Goal: Information Seeking & Learning: Learn about a topic

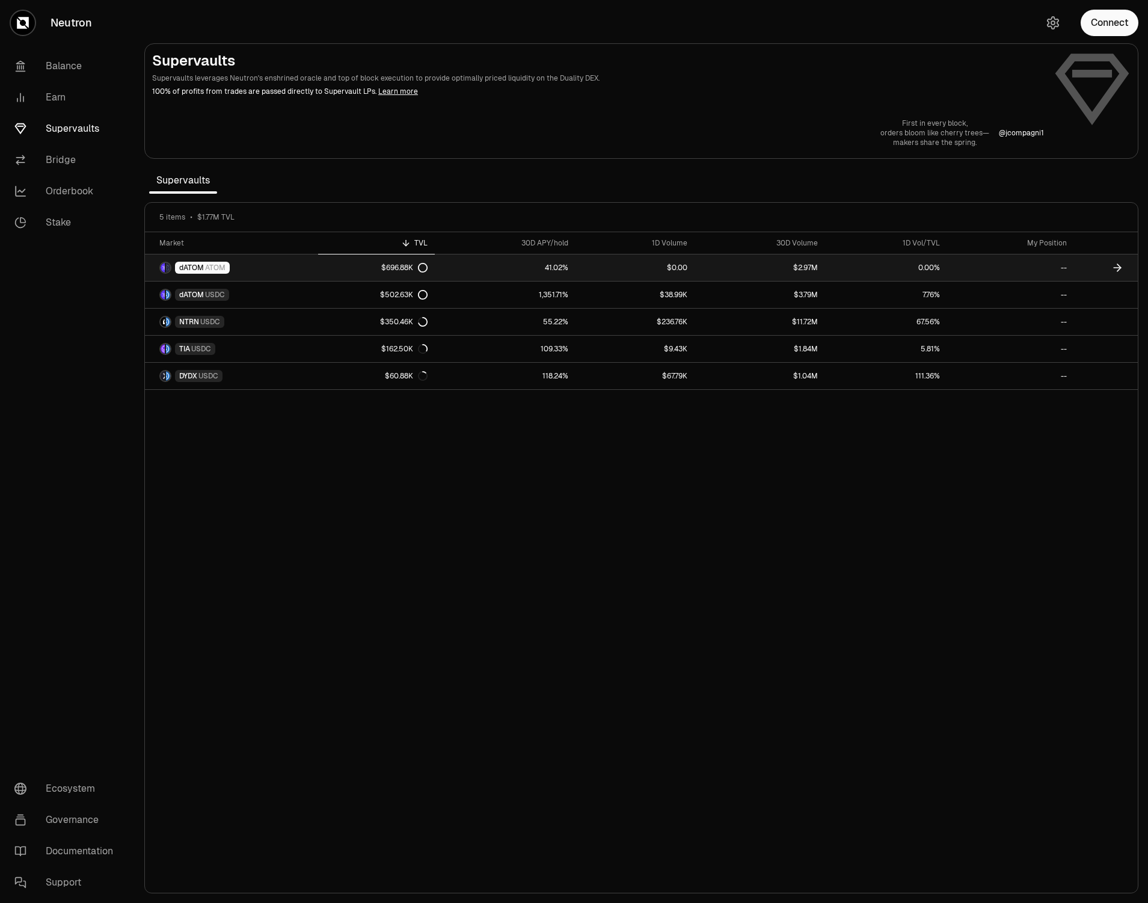
click at [207, 265] on span "ATOM" at bounding box center [215, 268] width 20 height 10
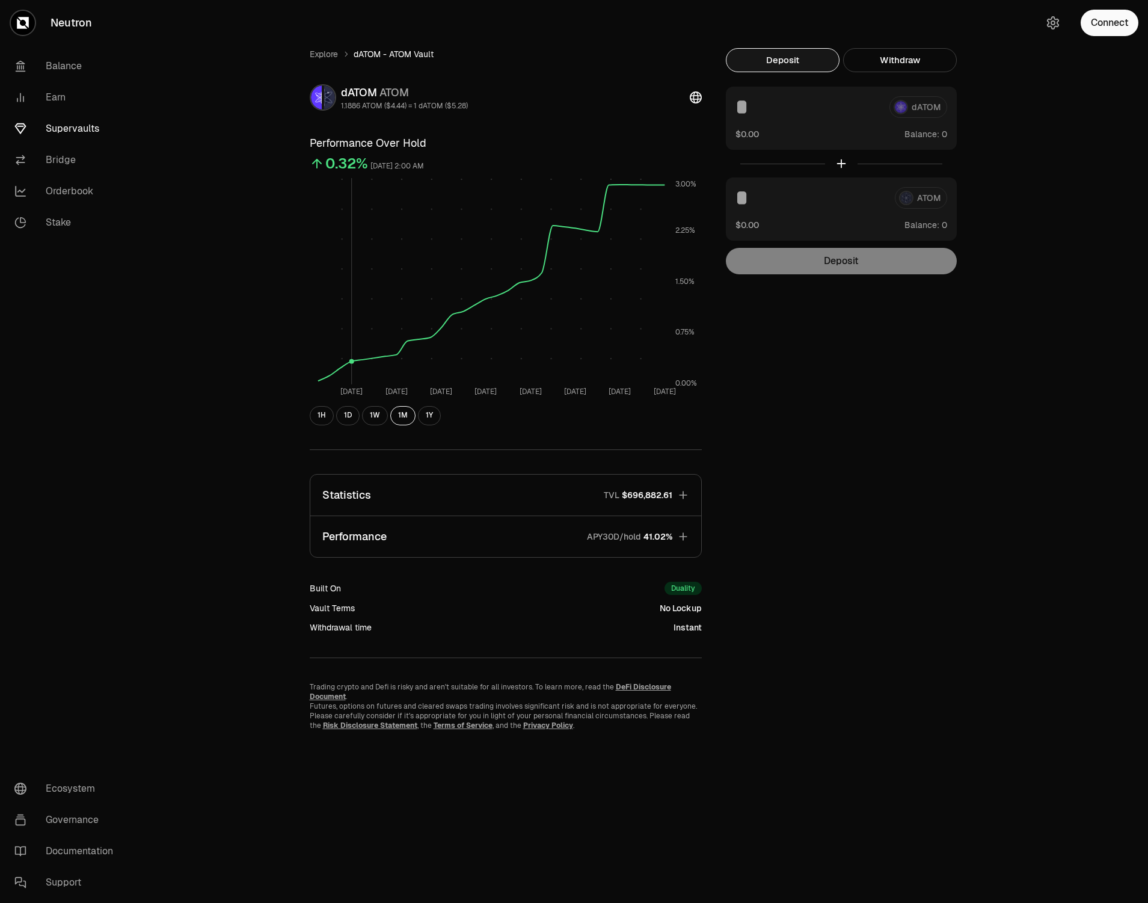
click at [354, 343] on rect at bounding box center [490, 281] width 346 height 206
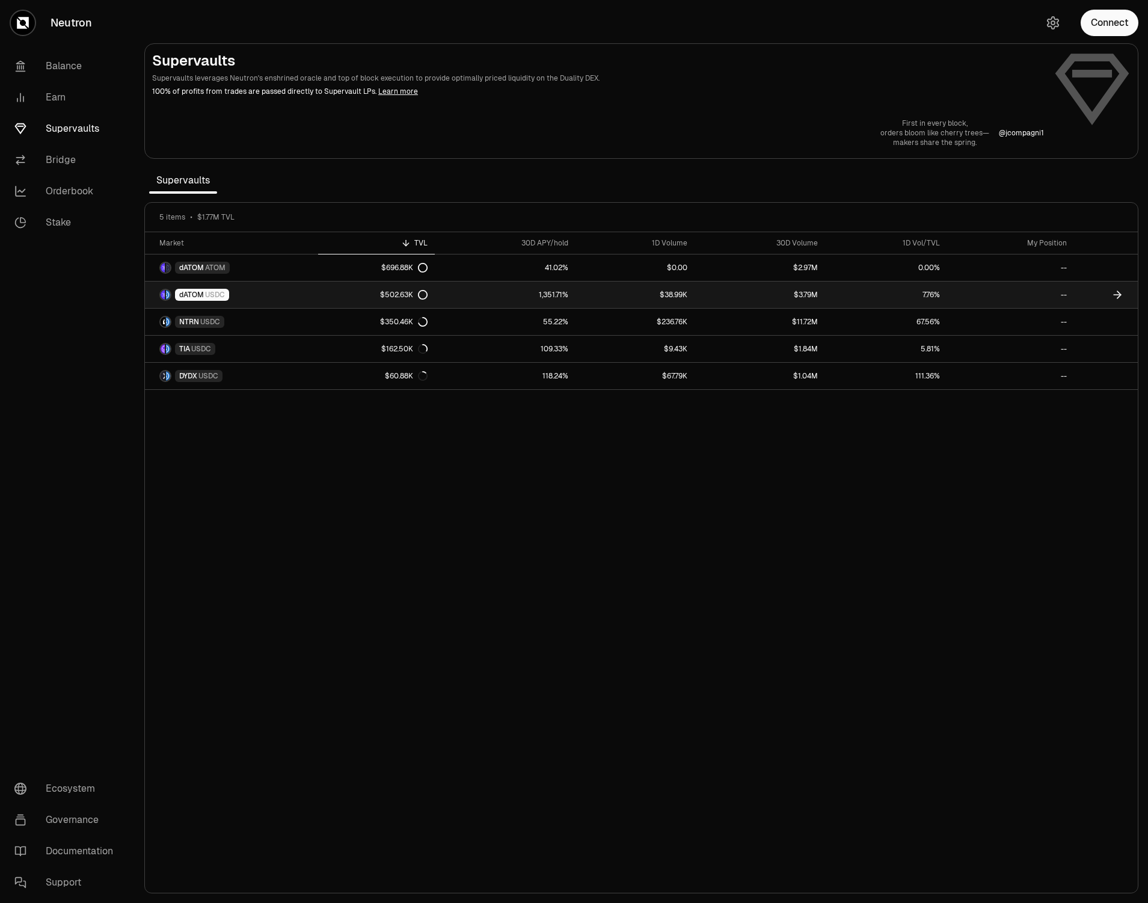
click at [203, 292] on span "dATOM" at bounding box center [191, 295] width 25 height 10
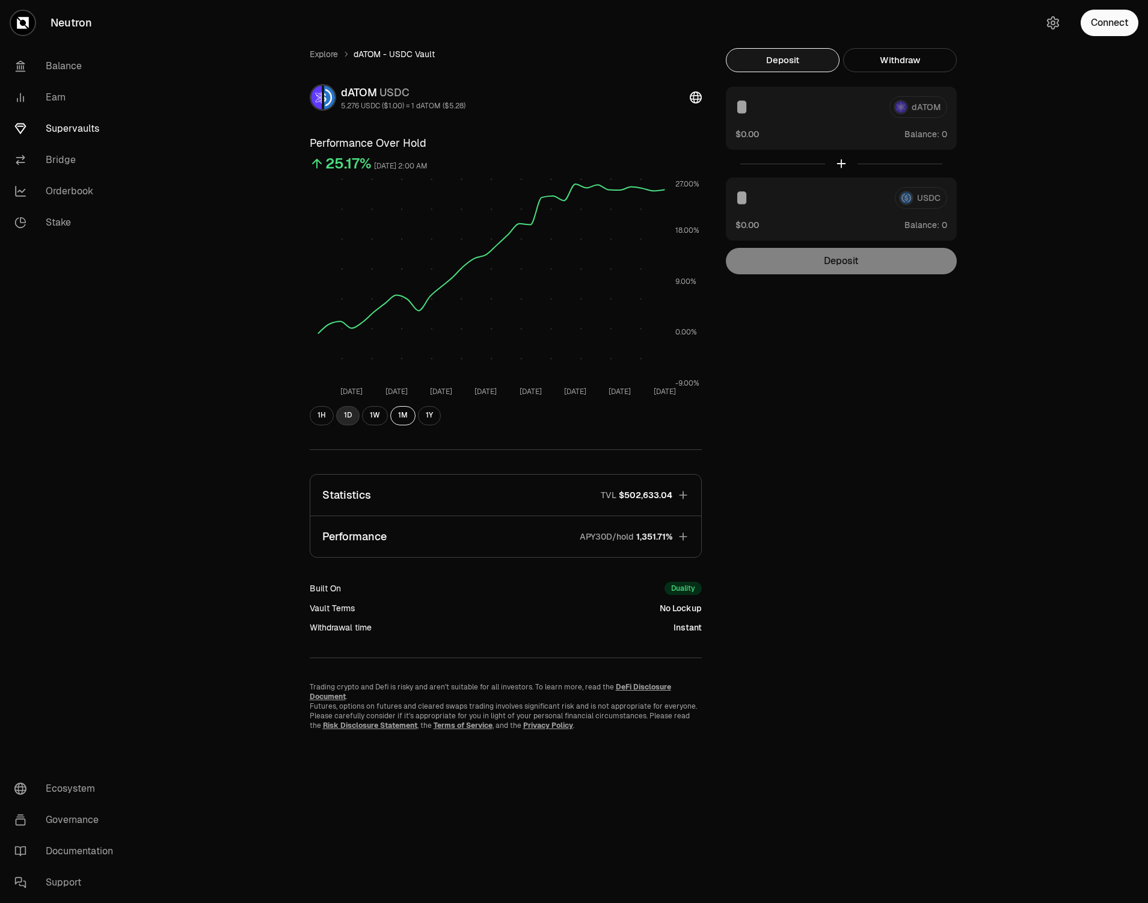
click at [348, 416] on button "1D" at bounding box center [347, 415] width 23 height 19
click at [370, 418] on button "1W" at bounding box center [375, 415] width 26 height 19
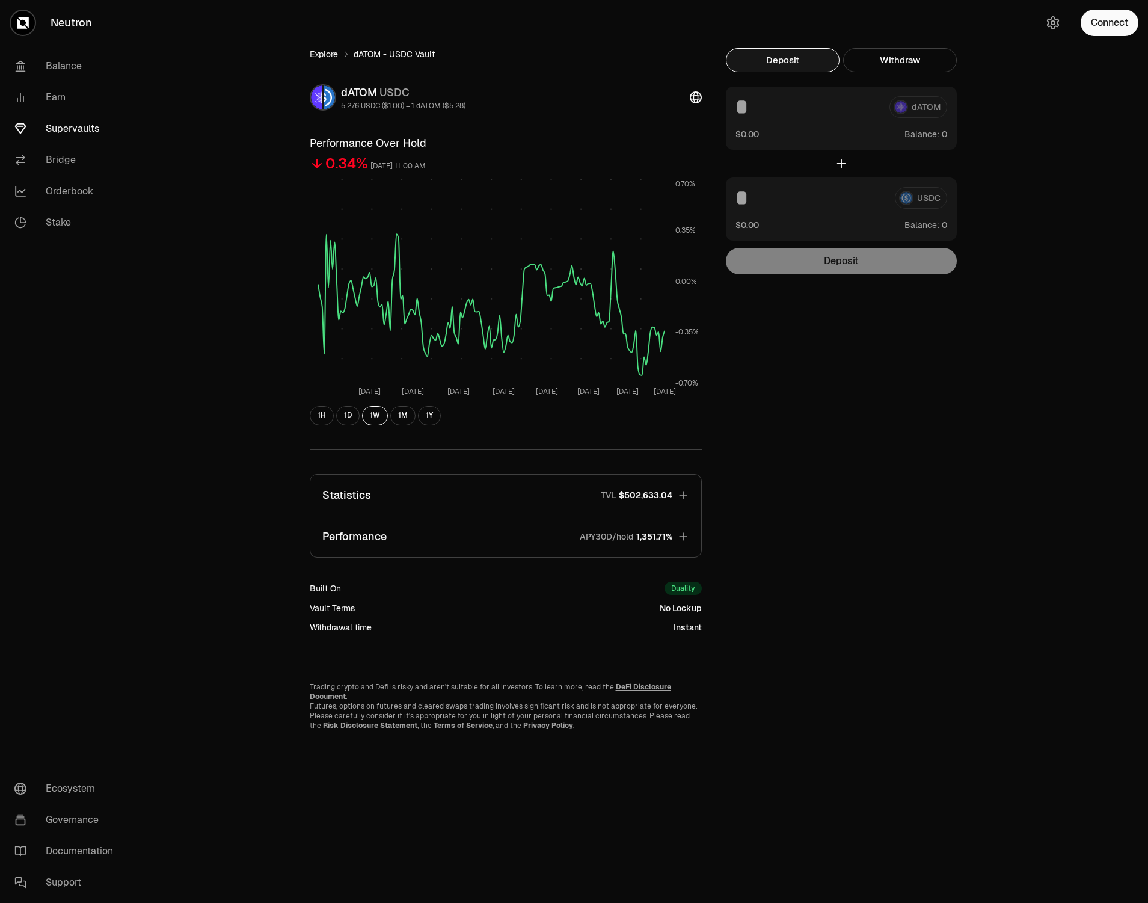
click at [334, 52] on link "Explore" at bounding box center [324, 54] width 28 height 12
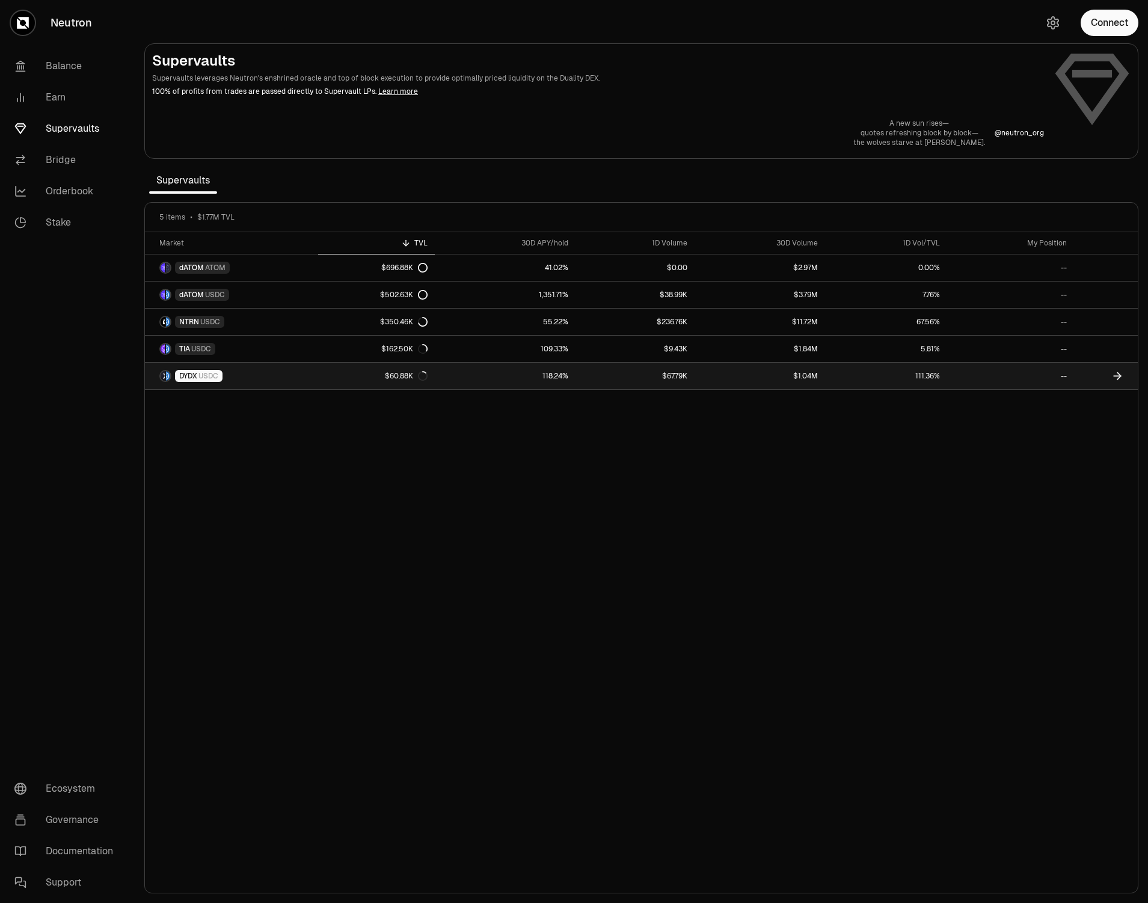
click at [197, 375] on span "DYDX" at bounding box center [188, 376] width 18 height 10
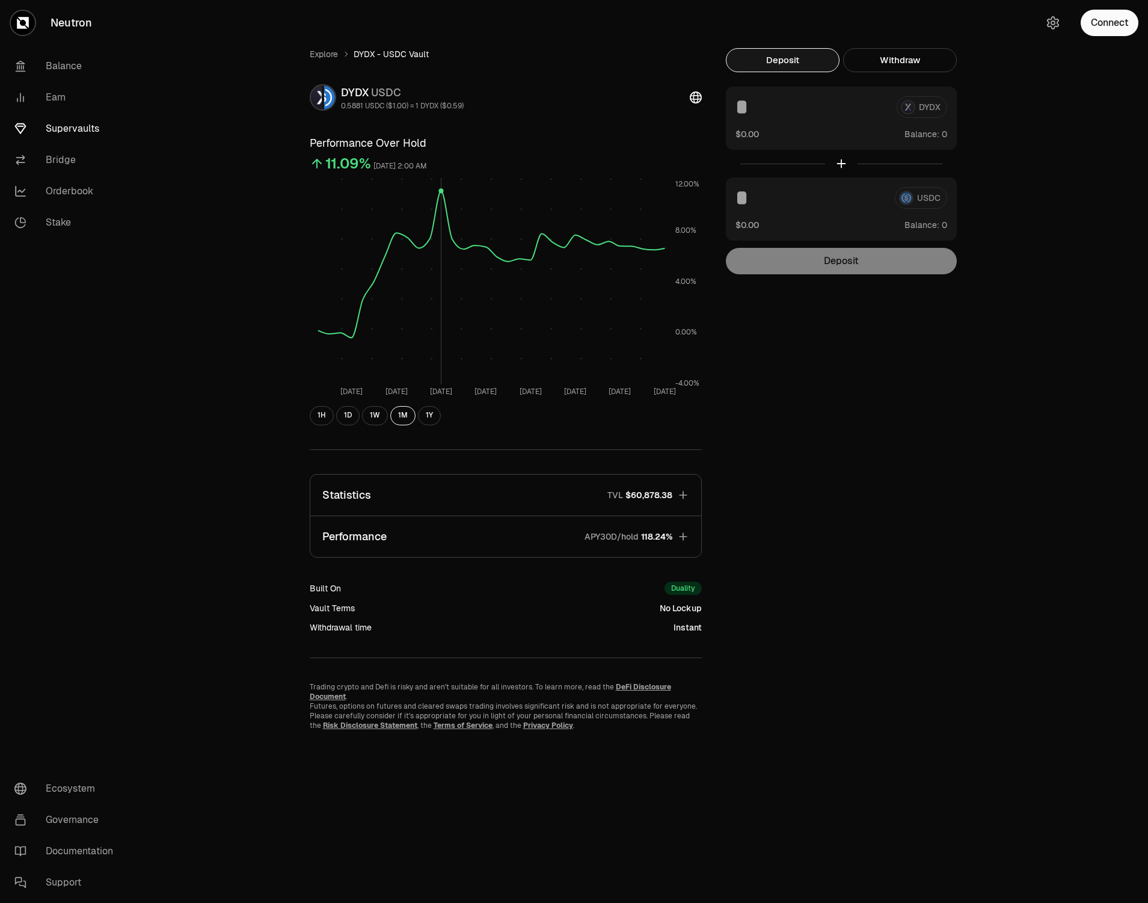
click at [440, 267] on rect at bounding box center [490, 281] width 346 height 206
click at [267, 298] on div "Explore DYDX - USDC Vault DYDX USDC 0.5881 USDC ($1.00) = 1 DYDX ($0.59) Perfor…" at bounding box center [641, 451] width 1013 height 903
click at [315, 52] on link "Explore" at bounding box center [324, 54] width 28 height 12
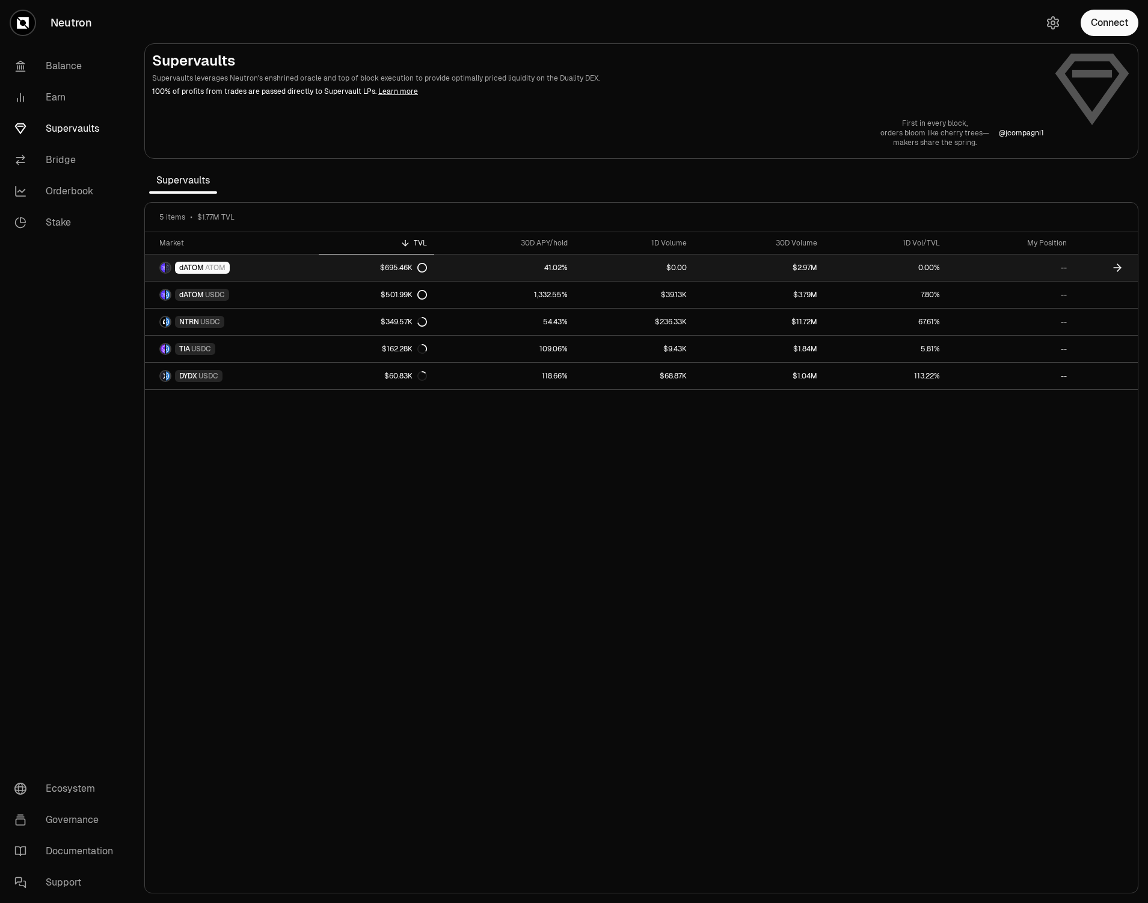
click at [423, 263] on icon at bounding box center [422, 263] width 1 height 0
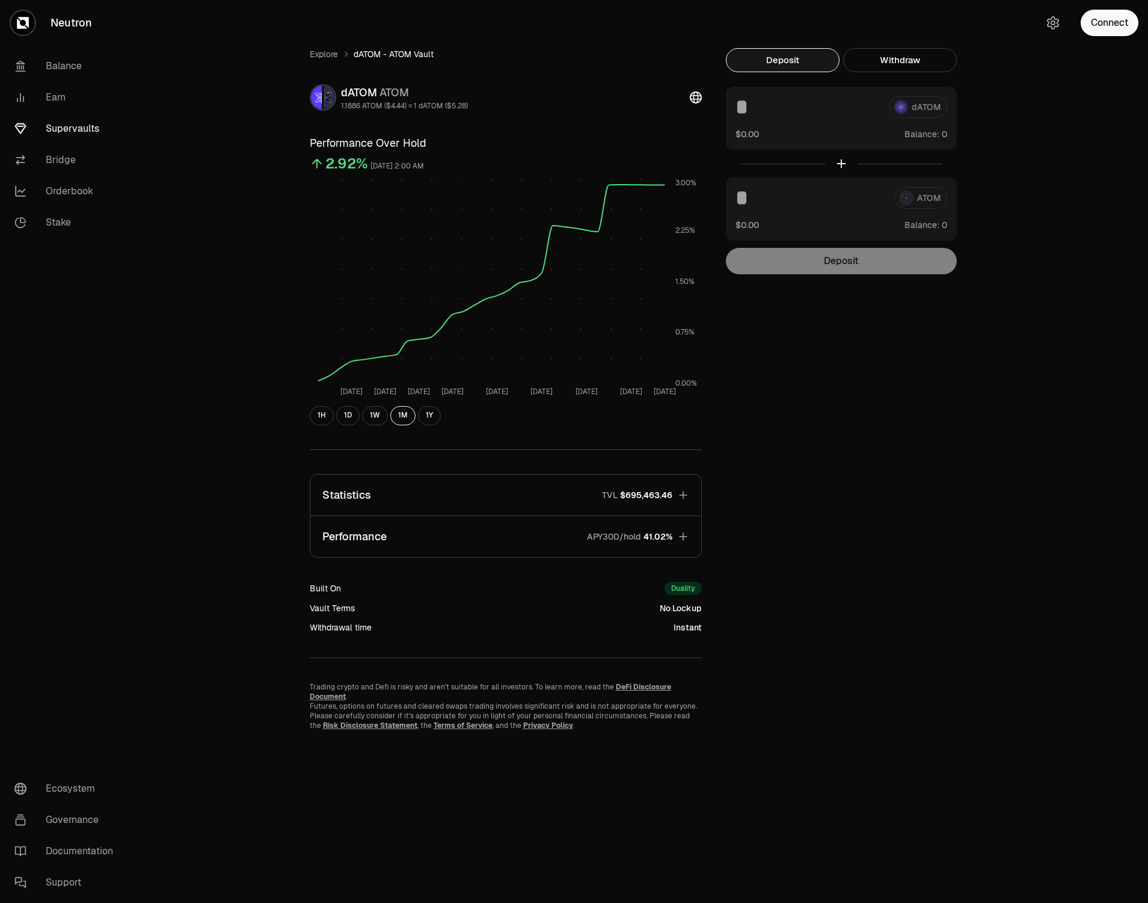
click at [835, 275] on div "Explore dATOM - ATOM Vault dATOM ATOM 1.1886 ATOM ($4.44) = 1 dATOM ($5.28) Per…" at bounding box center [641, 389] width 693 height 682
click at [333, 54] on link "Explore" at bounding box center [324, 54] width 28 height 12
